Goal: Task Accomplishment & Management: Use online tool/utility

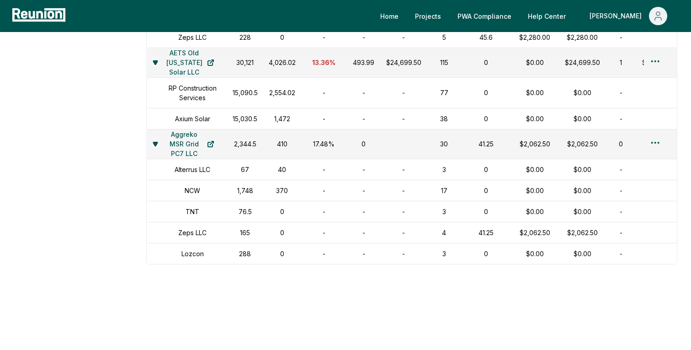
scroll to position [1459, 0]
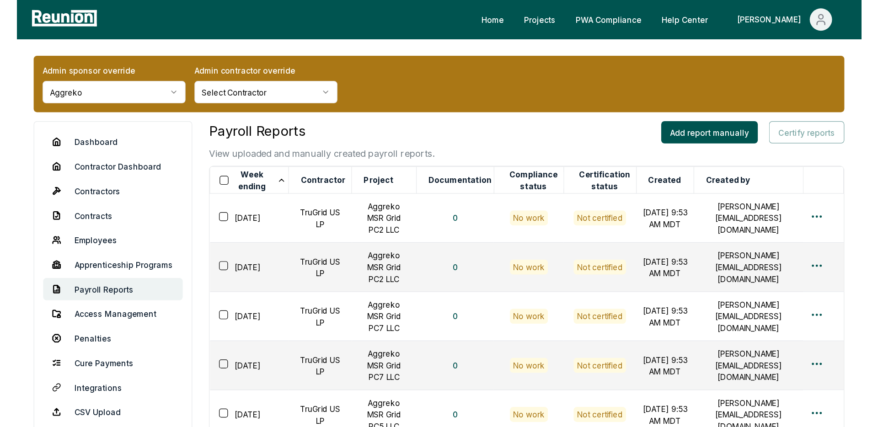
scroll to position [73, 0]
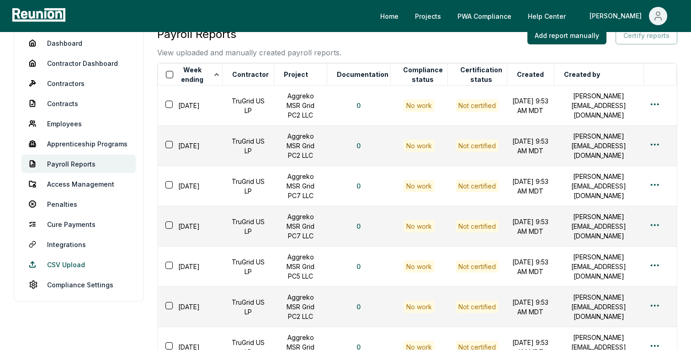
click at [76, 265] on link "CSV Upload" at bounding box center [78, 264] width 114 height 18
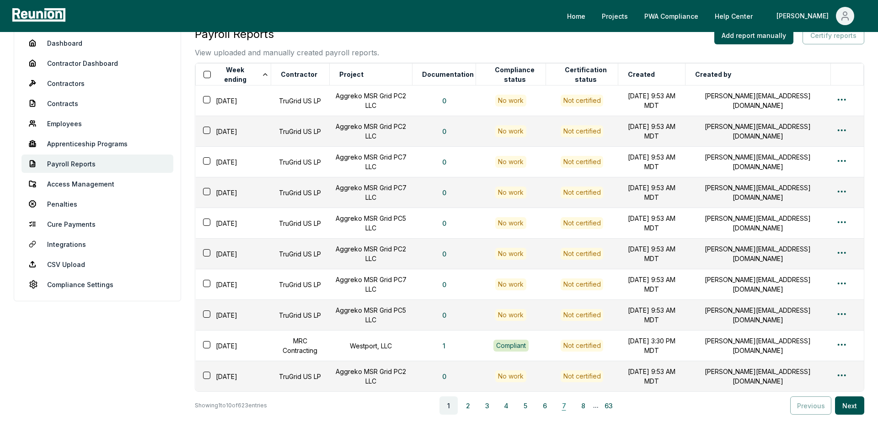
click at [563, 349] on button "7" at bounding box center [564, 405] width 18 height 18
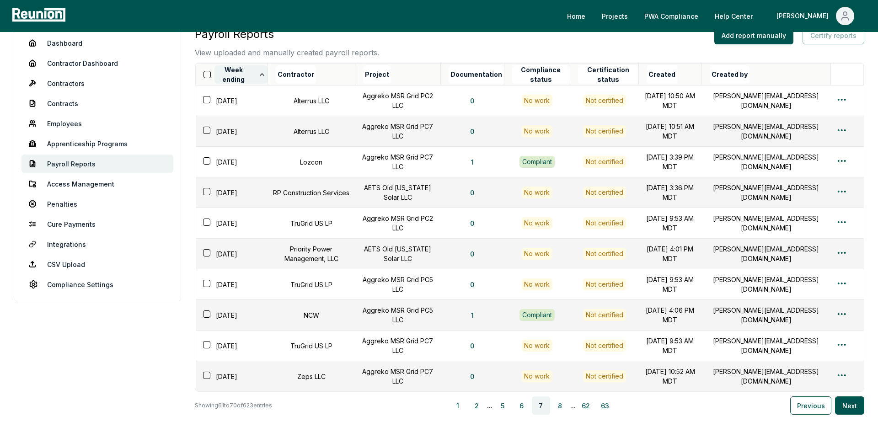
click at [266, 73] on icon at bounding box center [261, 74] width 7 height 7
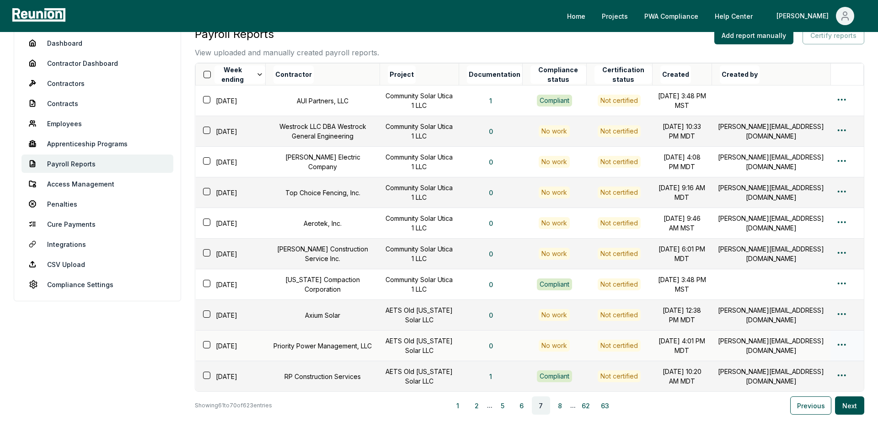
scroll to position [189, 0]
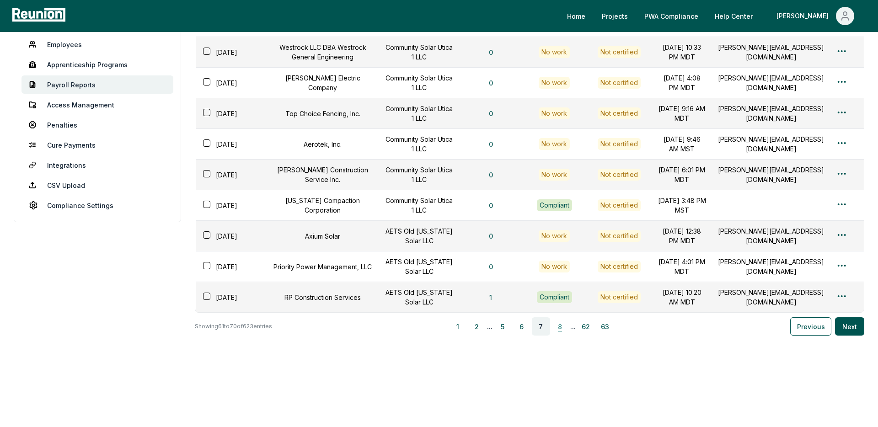
click at [562, 327] on button "8" at bounding box center [560, 326] width 18 height 18
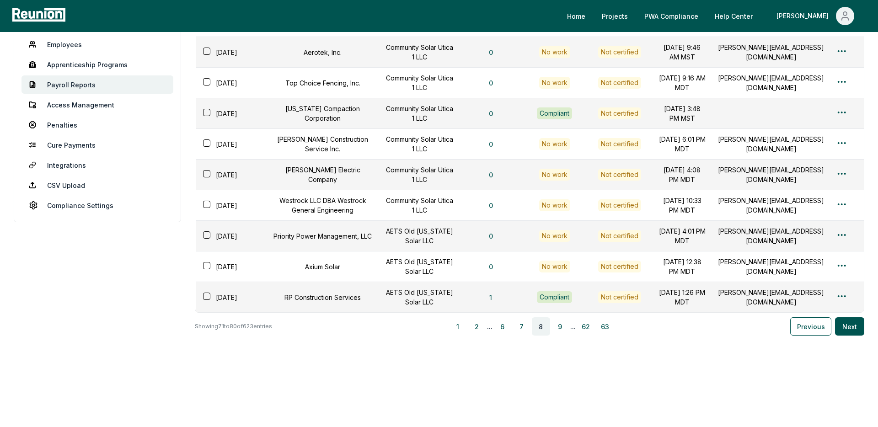
scroll to position [167, 0]
click at [563, 331] on button "9" at bounding box center [560, 326] width 18 height 18
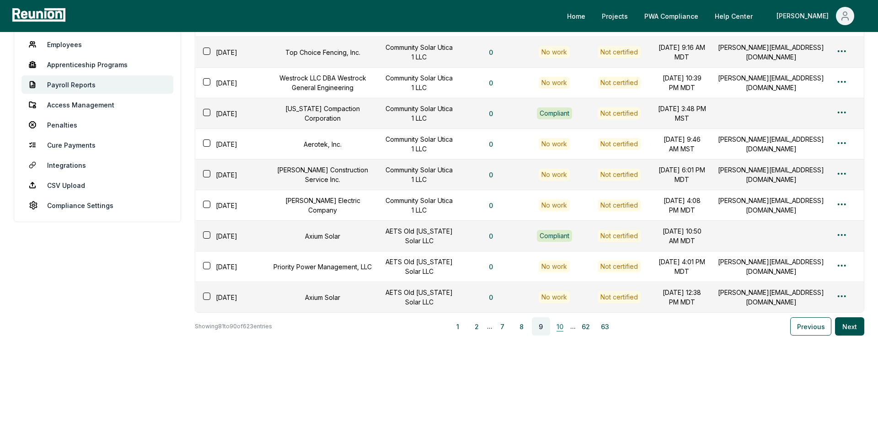
click at [564, 336] on button "10" at bounding box center [560, 326] width 18 height 18
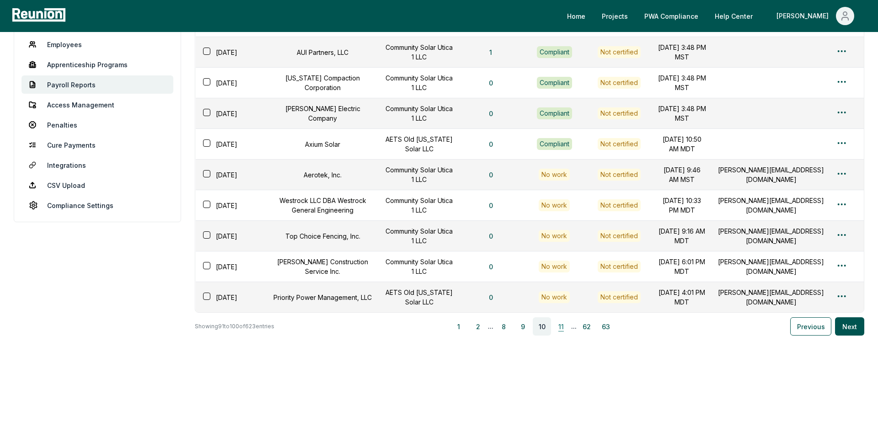
click at [565, 336] on button "11" at bounding box center [561, 326] width 18 height 18
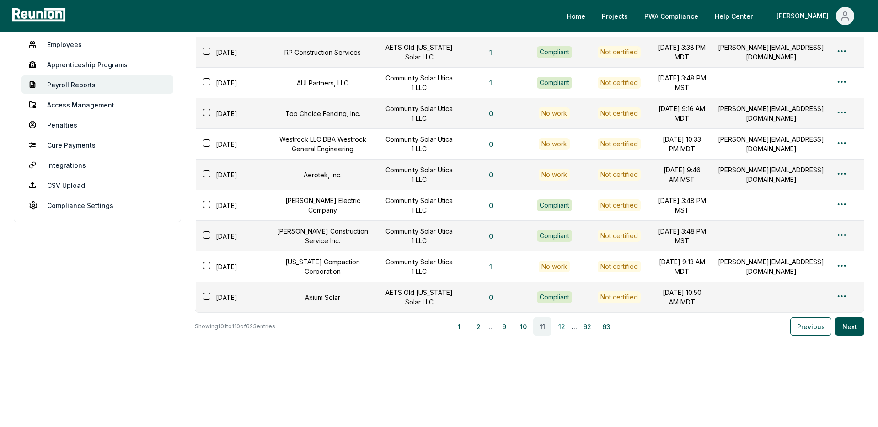
click at [565, 336] on button "12" at bounding box center [561, 326] width 18 height 18
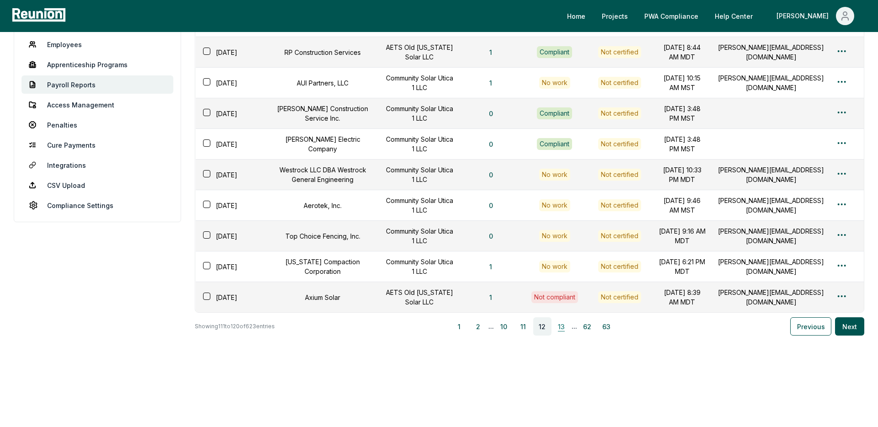
click at [565, 336] on button "13" at bounding box center [561, 326] width 18 height 18
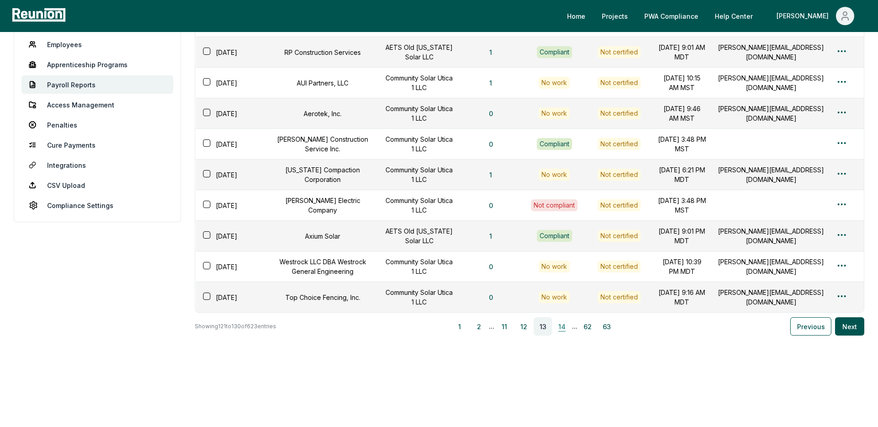
click at [564, 336] on button "14" at bounding box center [562, 326] width 18 height 18
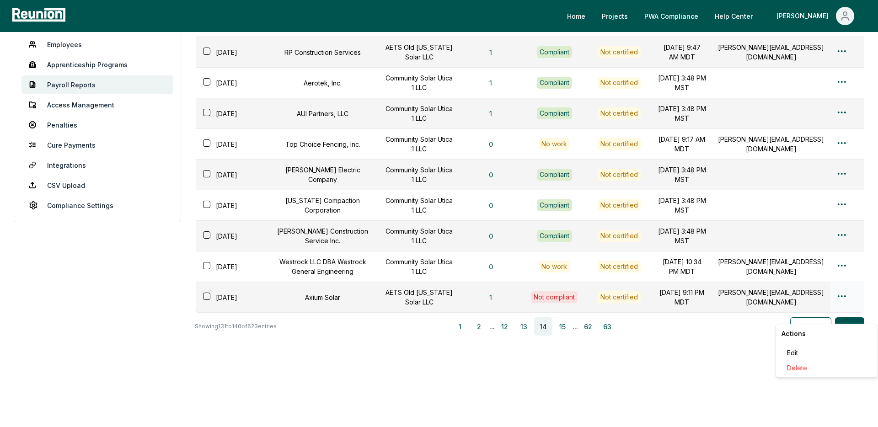
click at [691, 313] on html "Please visit us on your desktop We're working on making our marketplace mobile-…" at bounding box center [439, 137] width 878 height 579
click at [691, 349] on div "Edit" at bounding box center [826, 352] width 87 height 15
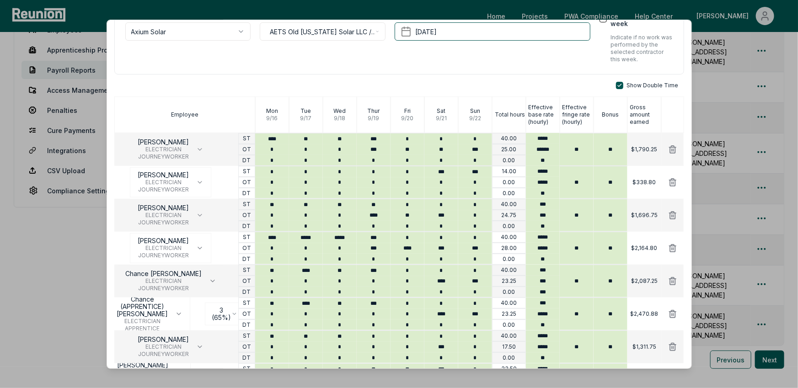
scroll to position [0, 0]
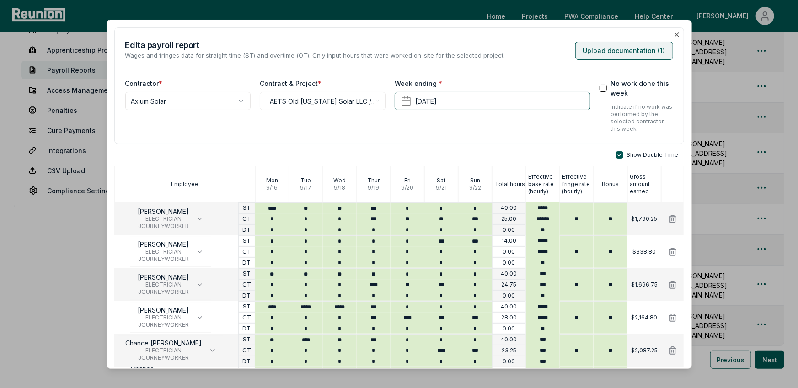
click at [617, 50] on button "Upload documentation ( 1 )" at bounding box center [624, 50] width 98 height 18
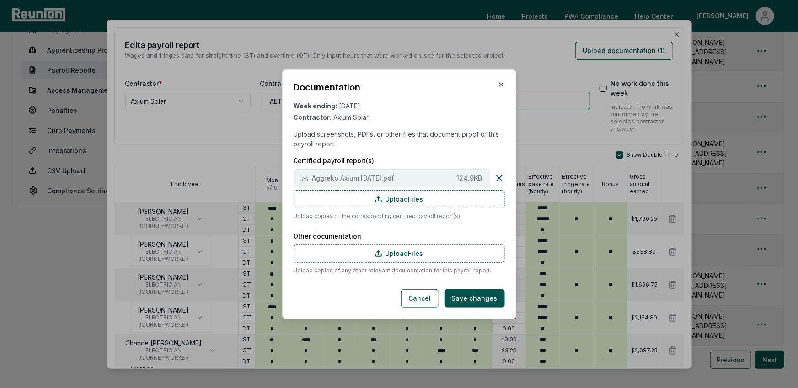
click at [392, 176] on span "Aggreko Axium 9.22.24.pdf" at bounding box center [382, 178] width 141 height 10
click at [498, 82] on icon "button" at bounding box center [500, 84] width 7 height 7
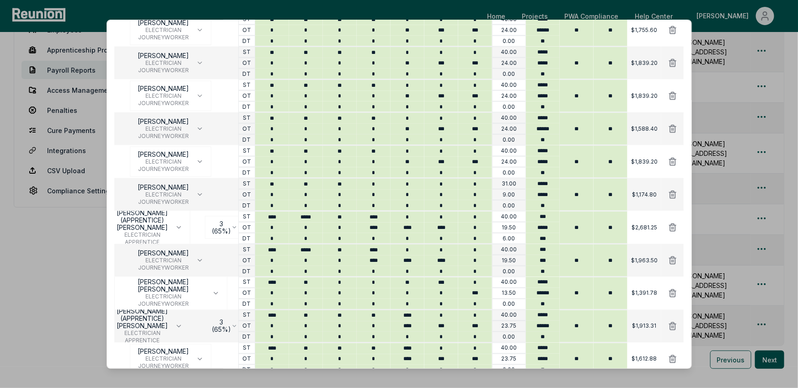
scroll to position [709, 0]
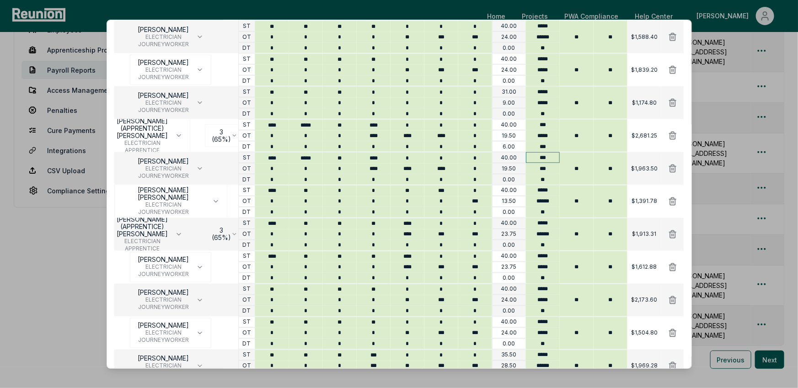
click at [542, 158] on input "***" at bounding box center [543, 157] width 34 height 11
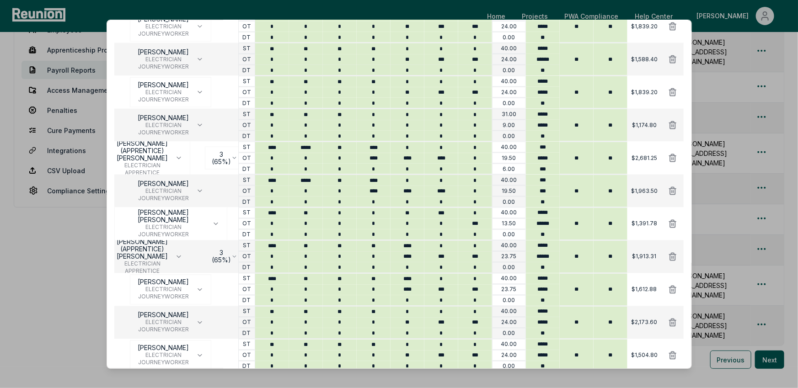
scroll to position [683, 0]
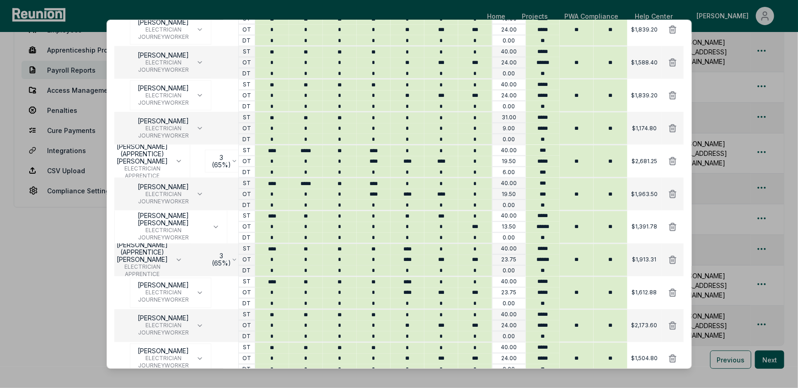
type input "***"
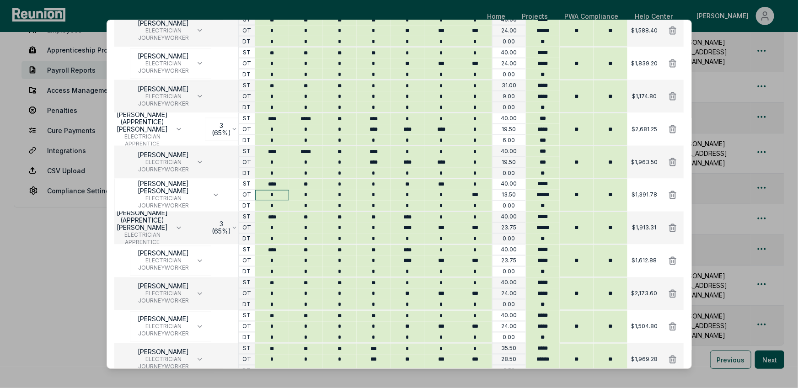
scroll to position [713, 0]
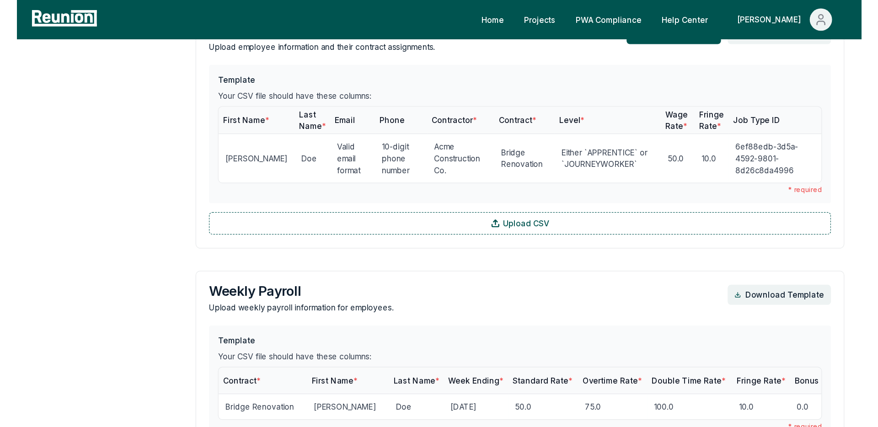
scroll to position [952, 0]
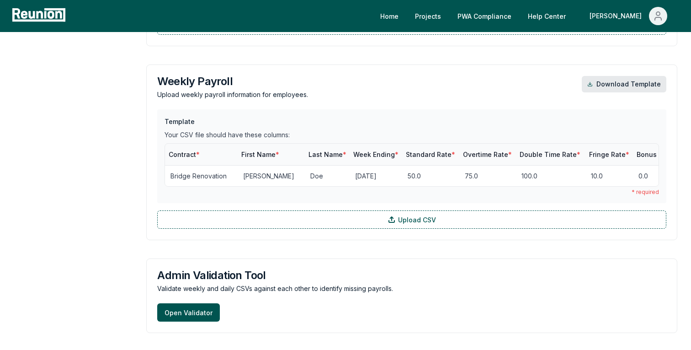
click at [627, 85] on link "Download Template" at bounding box center [624, 84] width 85 height 16
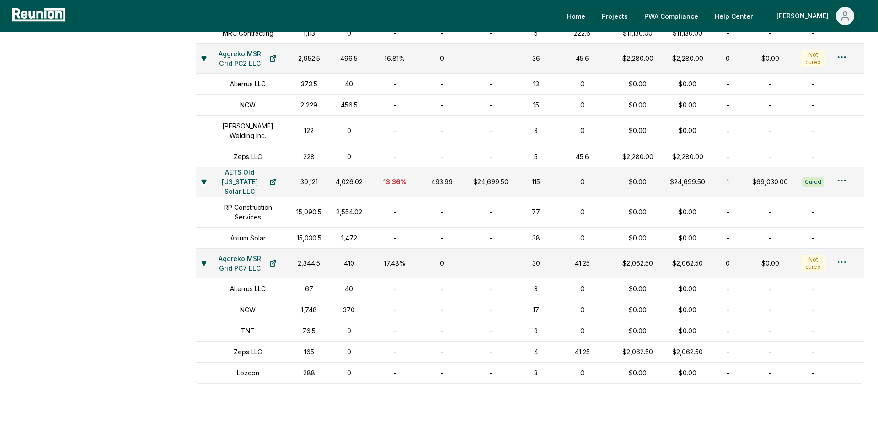
scroll to position [1181, 0]
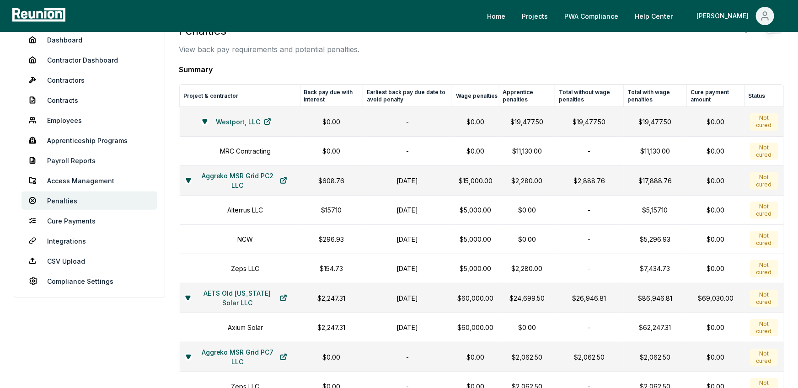
scroll to position [47, 0]
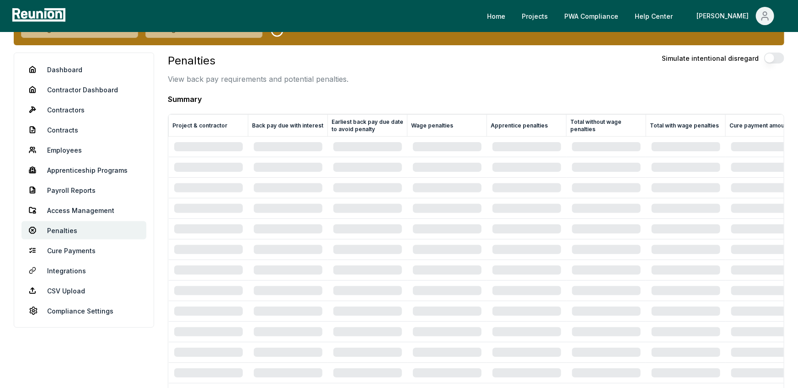
scroll to position [0, 101]
